Goal: Task Accomplishment & Management: Complete application form

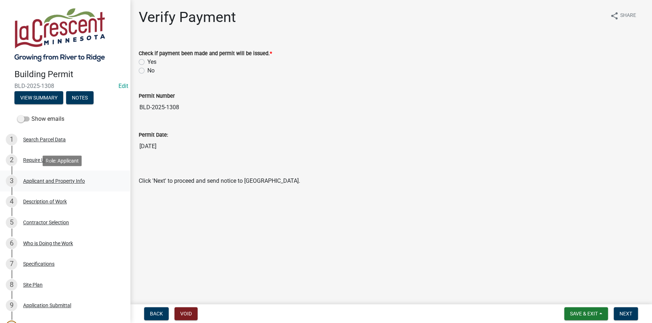
click at [37, 180] on div "Applicant and Property Info" at bounding box center [54, 181] width 62 height 5
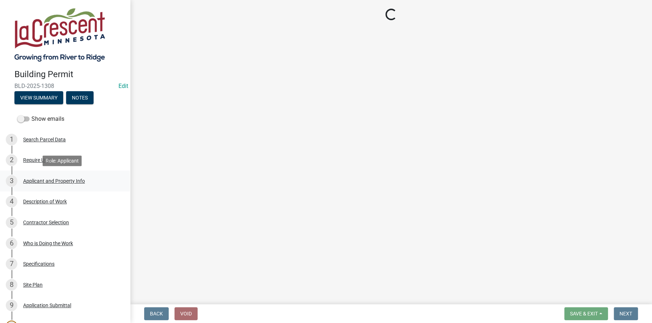
select select "e838c9e2-1e6e-4405-bddc-a3335cd38b08"
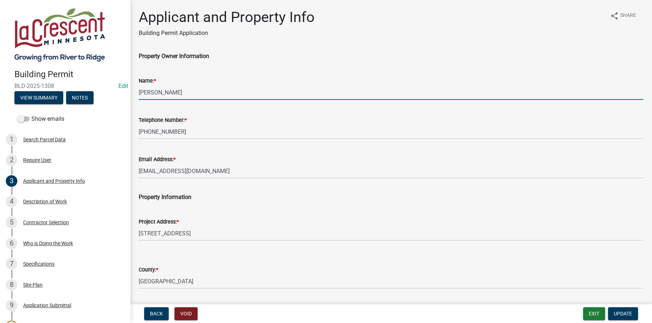
drag, startPoint x: 185, startPoint y: 92, endPoint x: 123, endPoint y: 93, distance: 61.7
click at [123, 93] on div "Building Permit BLD-2025-1308 Edit View Summary Notes Show emails 1 Search Parc…" at bounding box center [326, 161] width 652 height 323
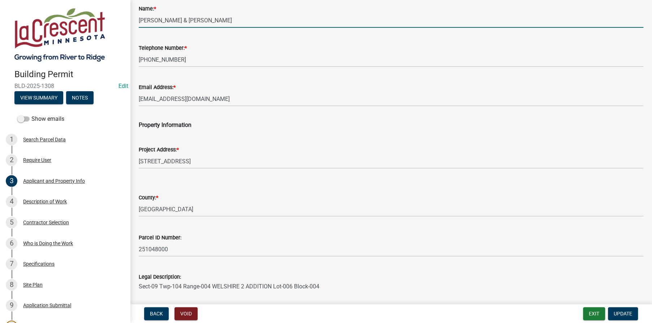
type input "[PERSON_NAME] & [PERSON_NAME]"
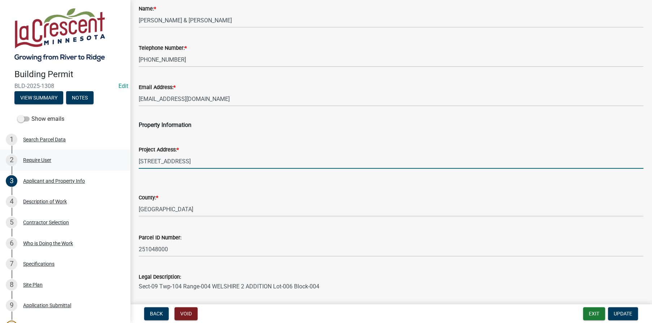
drag, startPoint x: 258, startPoint y: 163, endPoint x: 121, endPoint y: 165, distance: 137.2
click at [121, 165] on div "Building Permit BLD-2025-1308 Edit View Summary Notes Show emails 1 Search Parc…" at bounding box center [326, 161] width 652 height 323
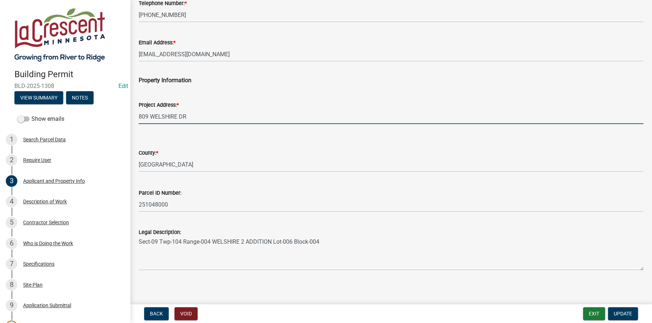
scroll to position [120, 0]
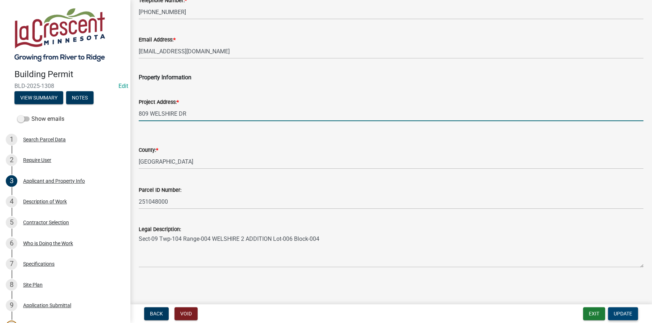
type input "809 WELSHIRE DR"
click at [626, 317] on button "Update" at bounding box center [623, 314] width 30 height 13
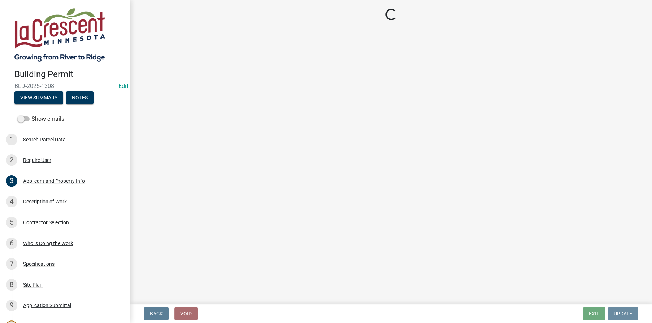
scroll to position [0, 0]
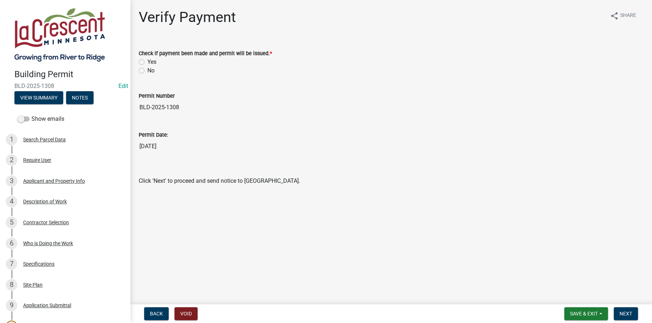
click at [147, 61] on label "Yes" at bounding box center [151, 62] width 9 height 9
click at [147, 61] on input "Yes" at bounding box center [149, 60] width 5 height 5
radio input "true"
click at [630, 316] on span "Next" at bounding box center [625, 314] width 13 height 6
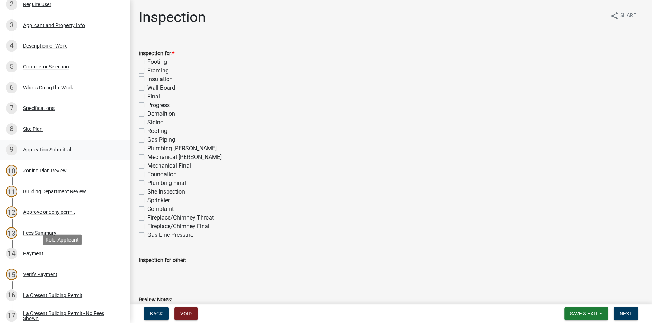
scroll to position [217, 0]
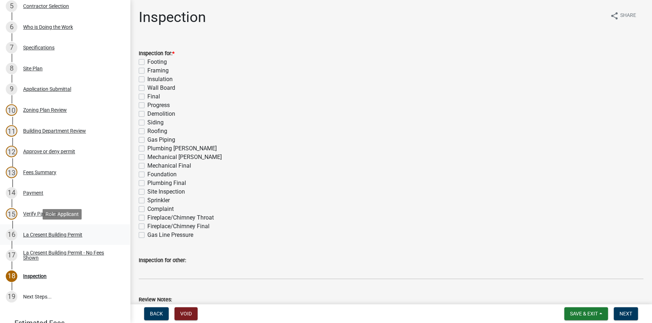
click at [40, 232] on div "La Cresent Building Permit" at bounding box center [52, 234] width 59 height 5
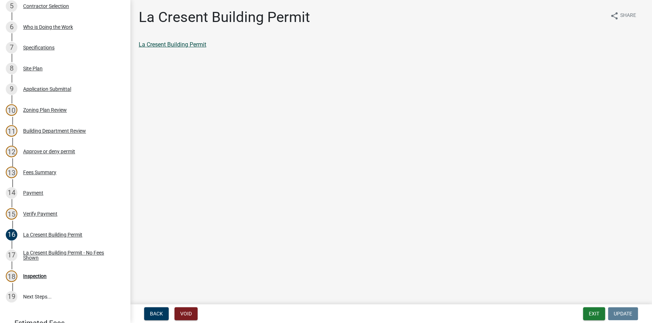
click at [170, 43] on link "La Cresent Building Permit" at bounding box center [173, 44] width 68 height 7
